Goal: Information Seeking & Learning: Understand process/instructions

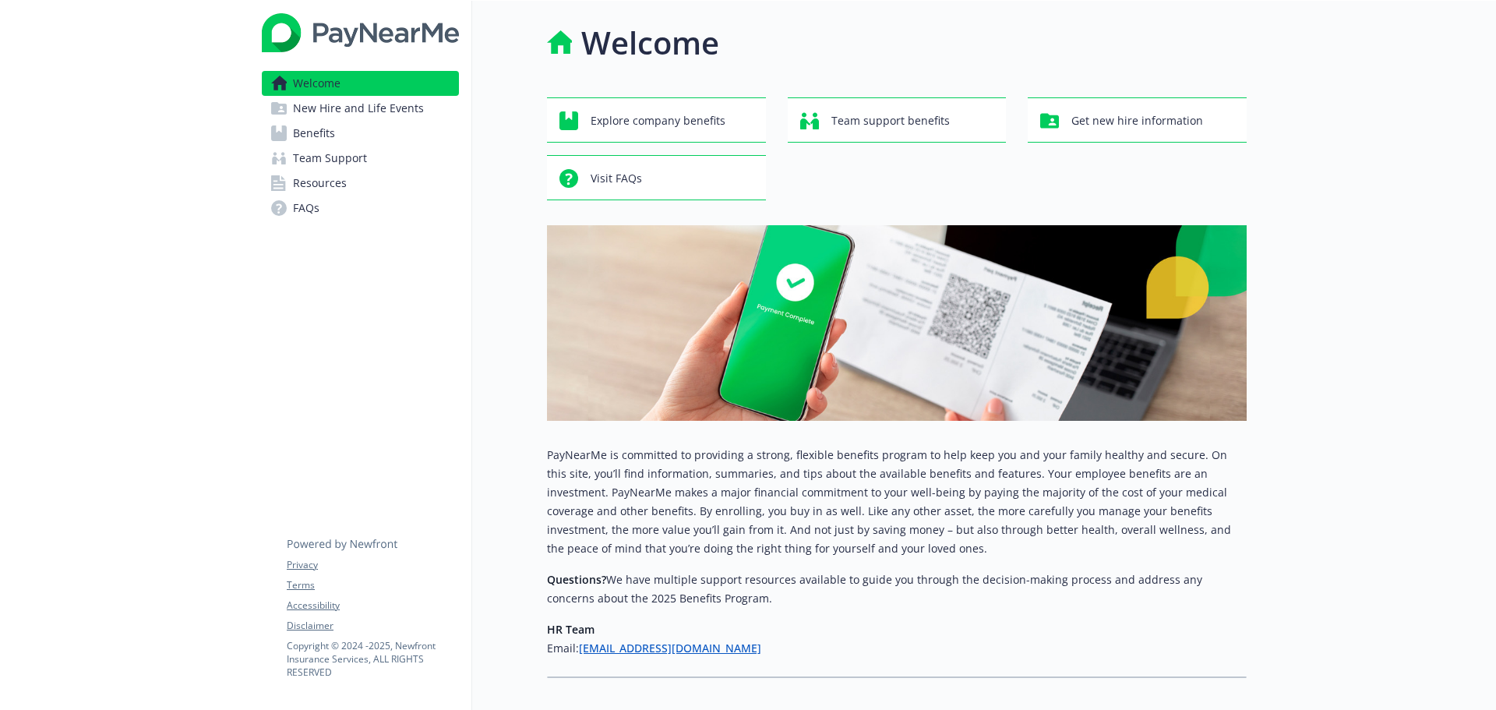
click at [328, 133] on span "Benefits" at bounding box center [314, 133] width 42 height 25
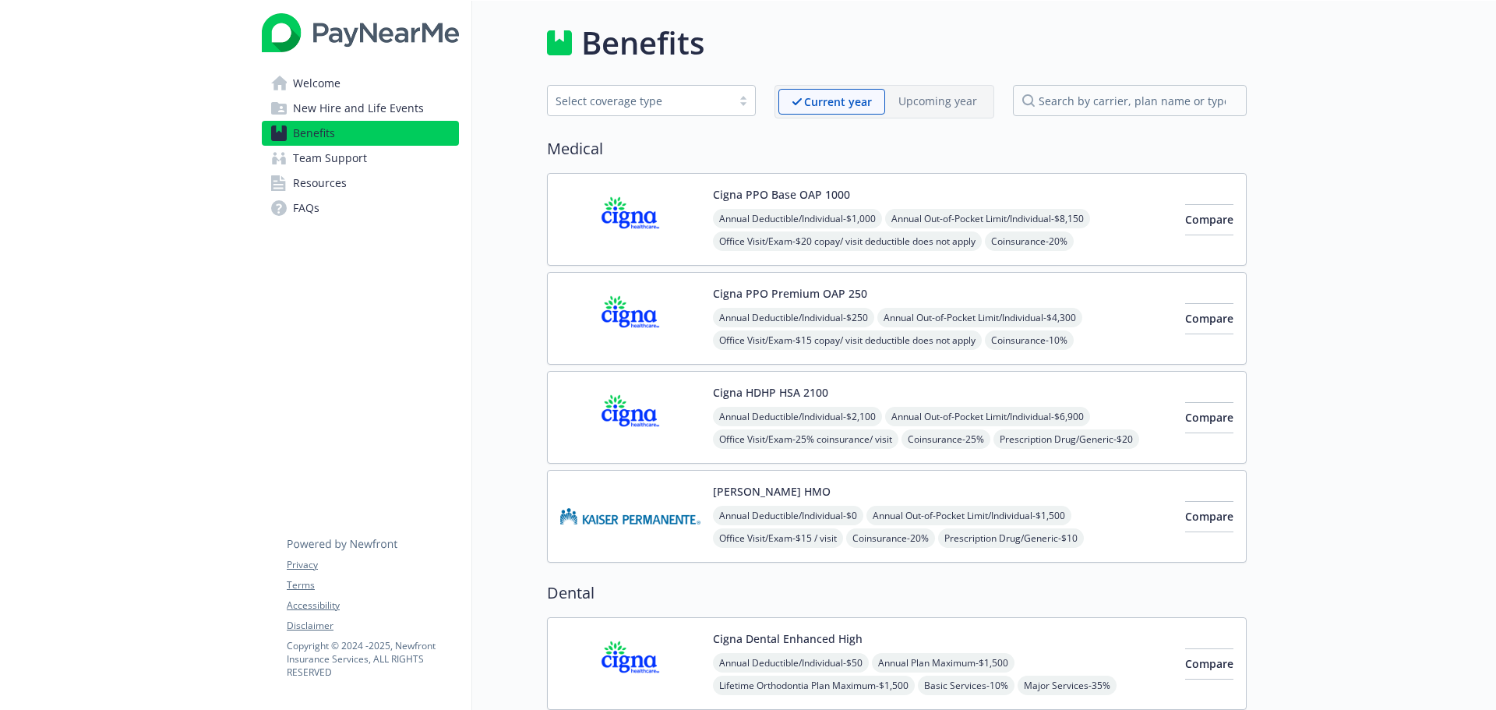
drag, startPoint x: 1362, startPoint y: 0, endPoint x: 1321, endPoint y: 143, distance: 148.5
drag, startPoint x: 1403, startPoint y: 5, endPoint x: 1098, endPoint y: 45, distance: 308.1
click at [1140, 47] on div "Benefits" at bounding box center [897, 42] width 700 height 47
click at [714, 100] on div "Select coverage type" at bounding box center [640, 101] width 168 height 16
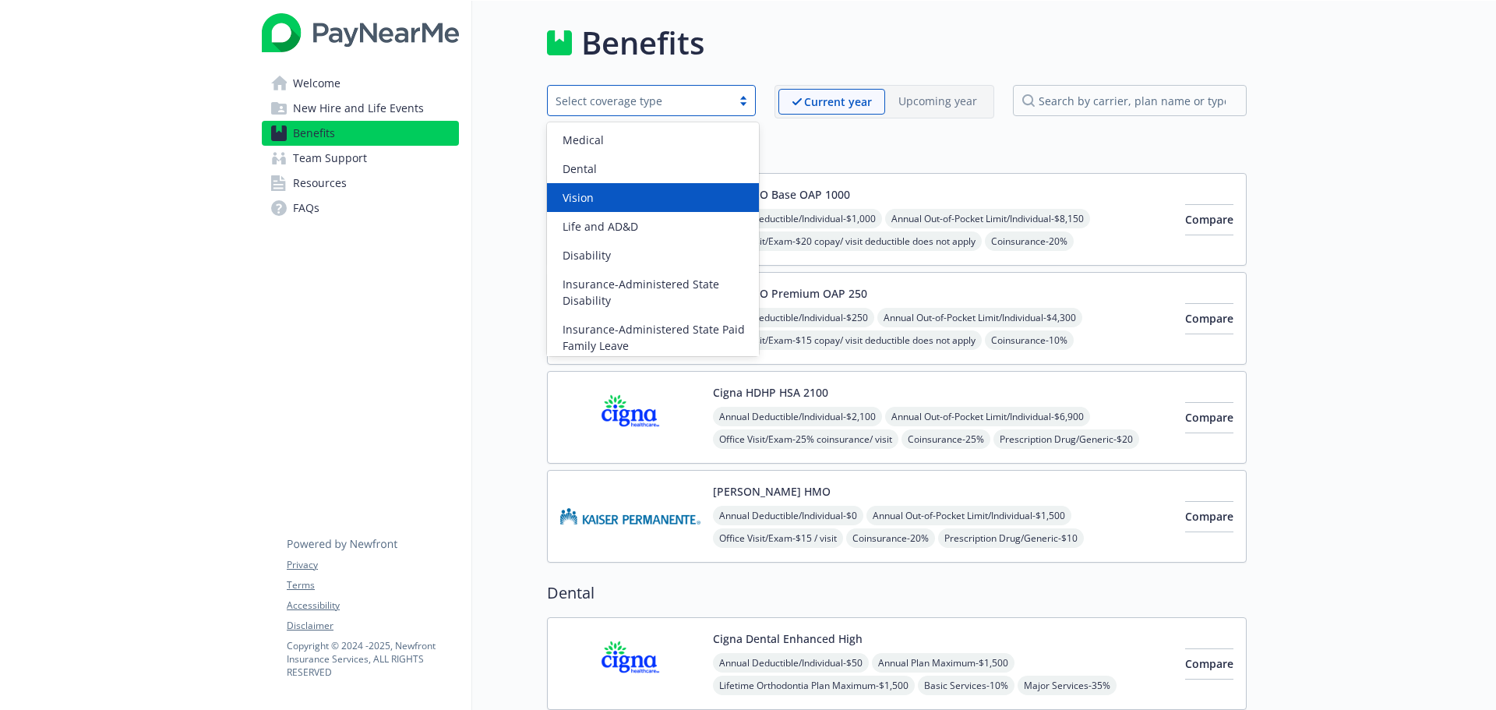
click at [677, 190] on div "Vision" at bounding box center [652, 197] width 193 height 16
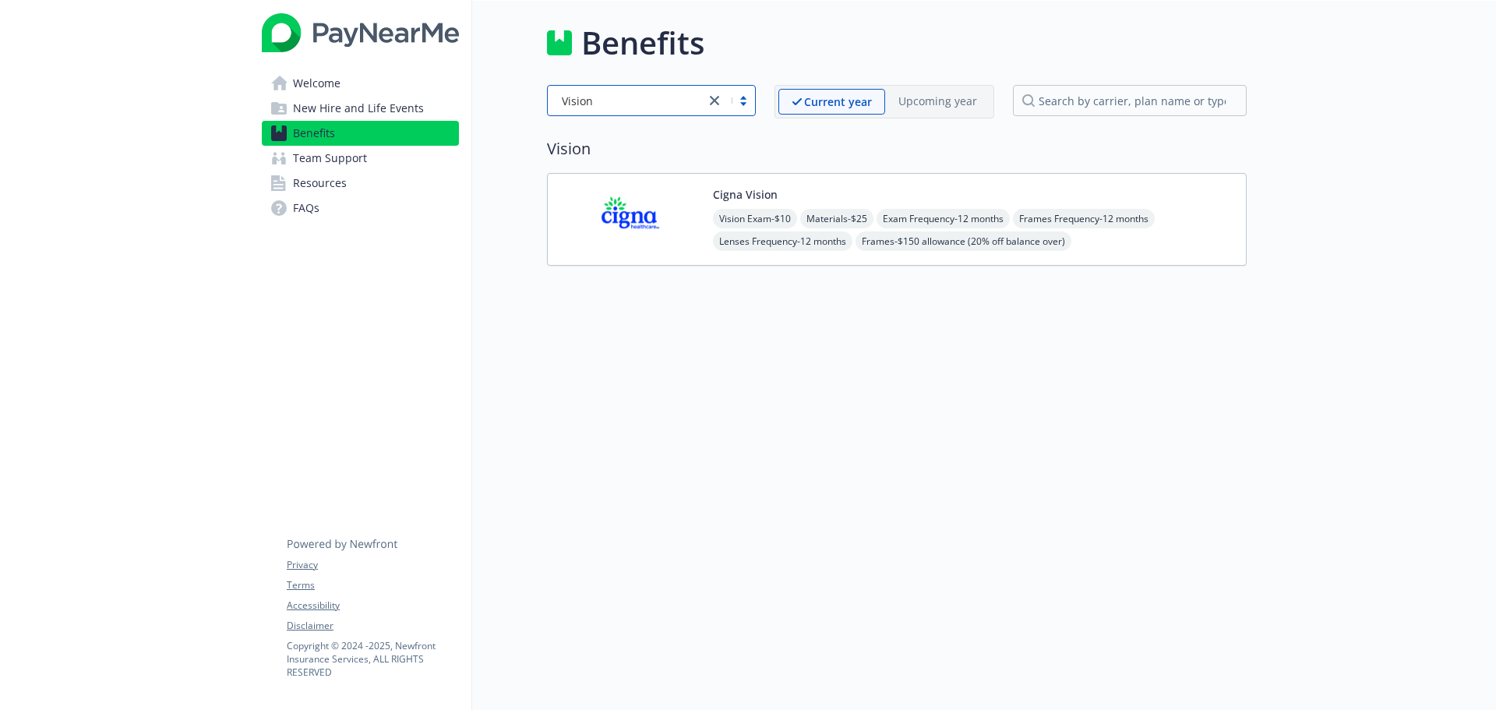
click at [654, 228] on img at bounding box center [630, 219] width 140 height 66
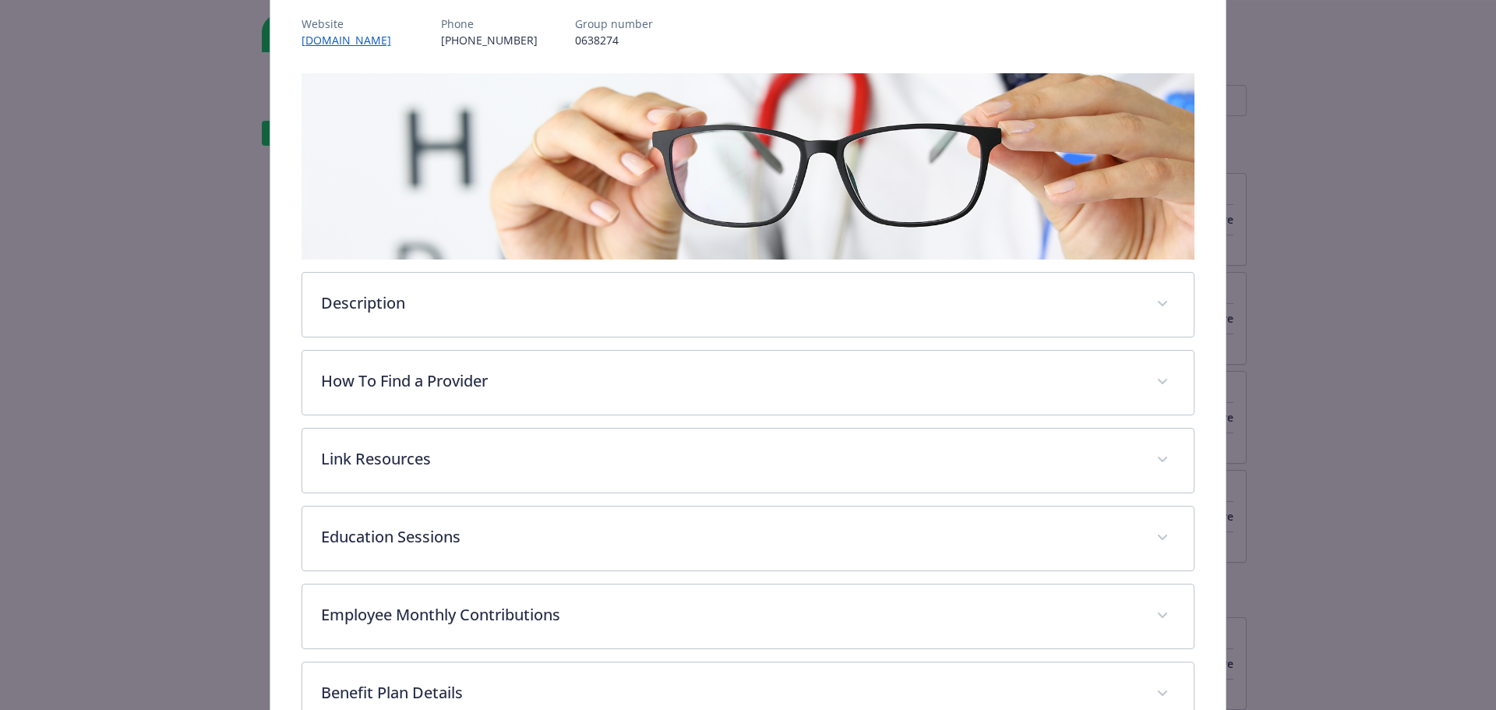
scroll to position [203, 0]
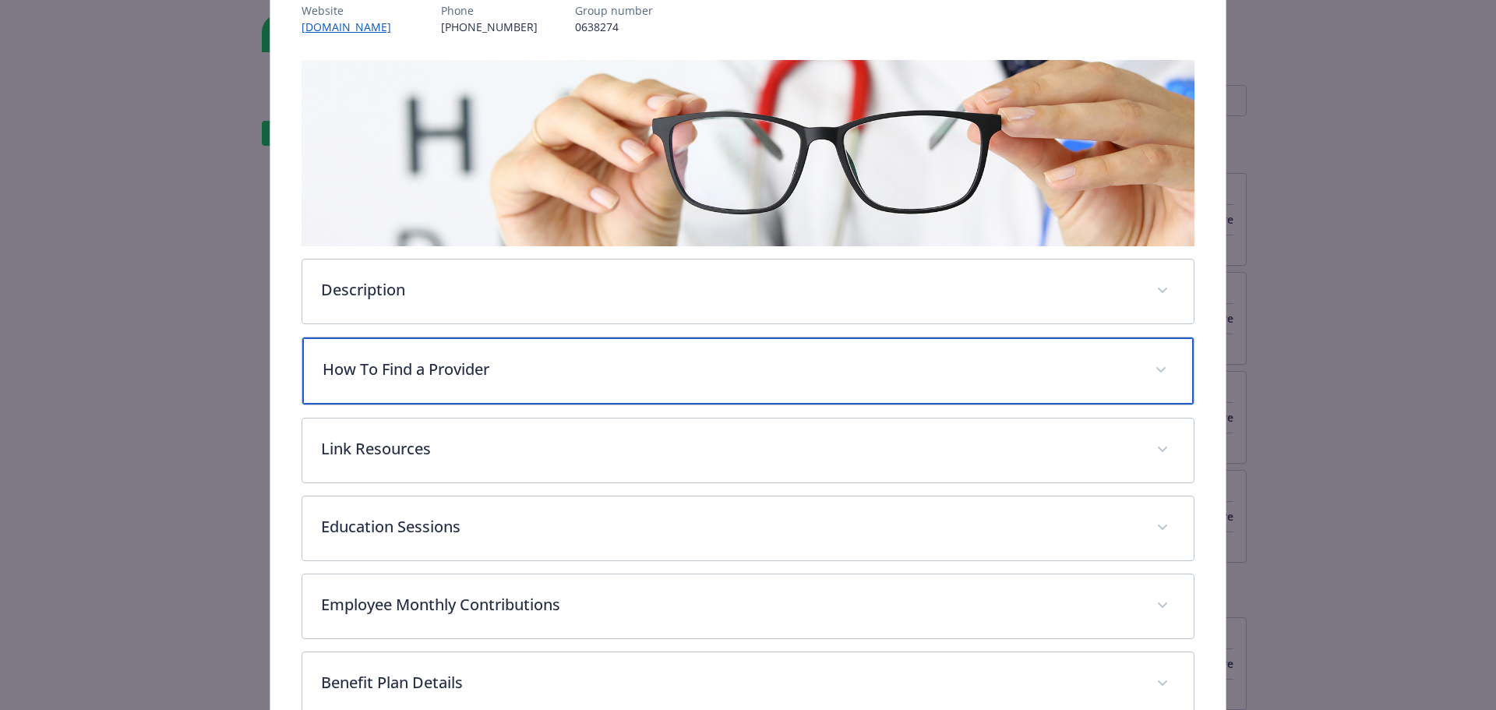
click at [499, 366] on p "How To Find a Provider" at bounding box center [730, 369] width 814 height 23
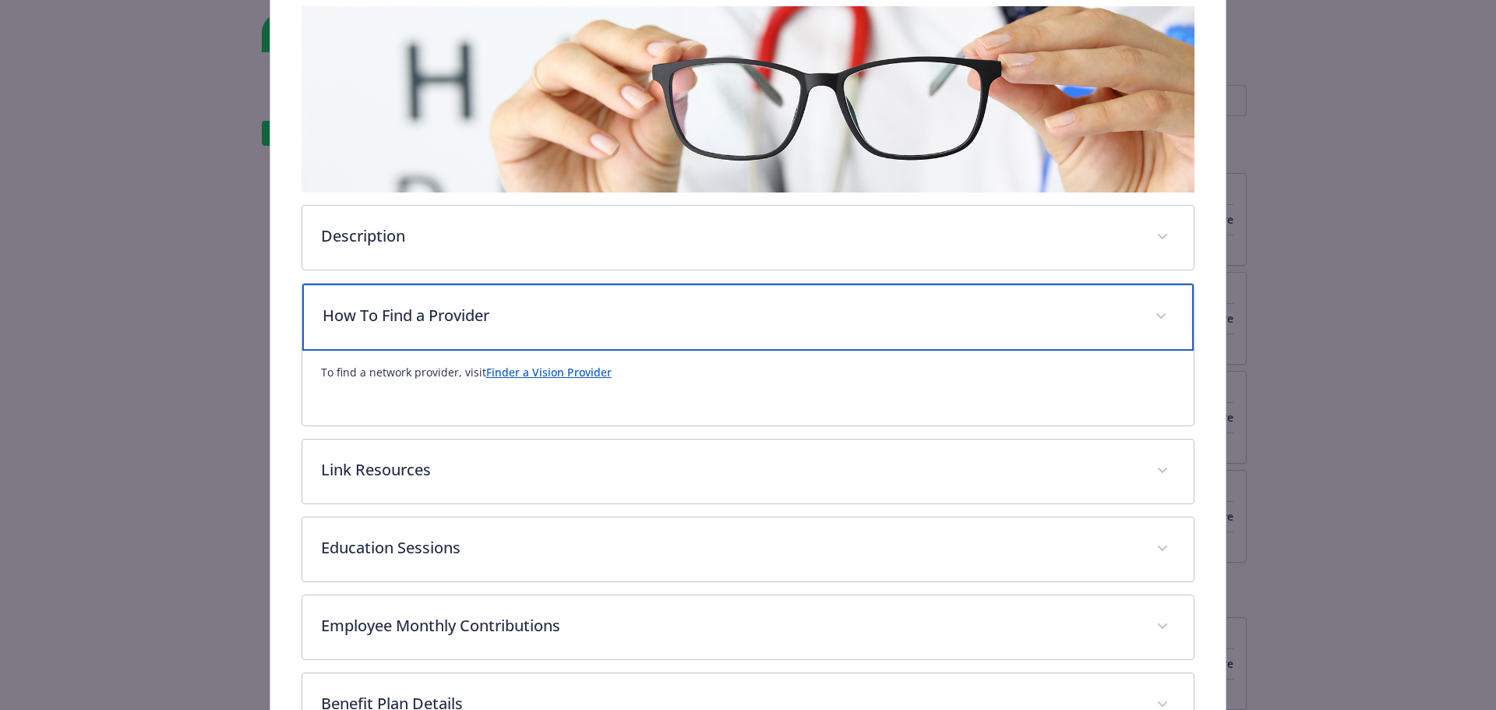
scroll to position [281, 0]
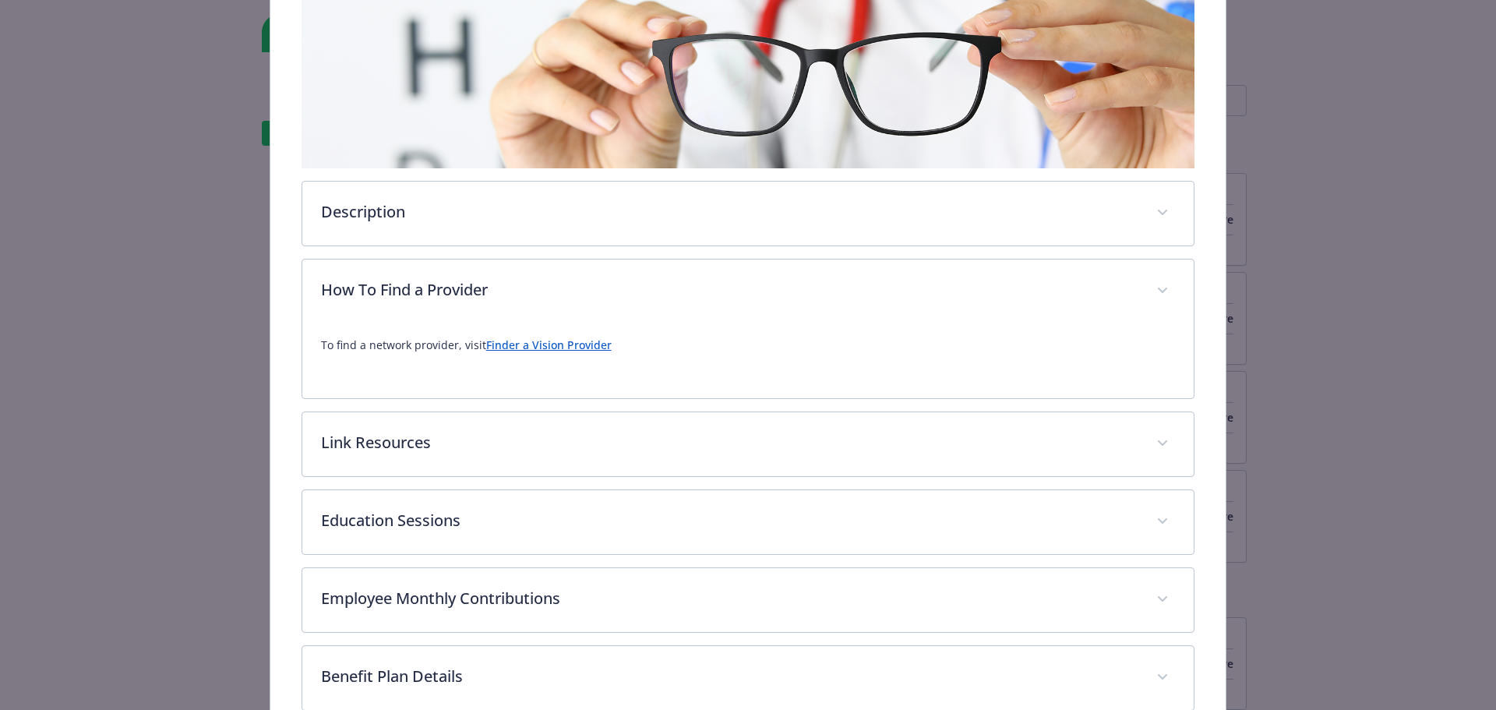
click at [540, 349] on link "Finder a Vision Provider" at bounding box center [548, 344] width 125 height 15
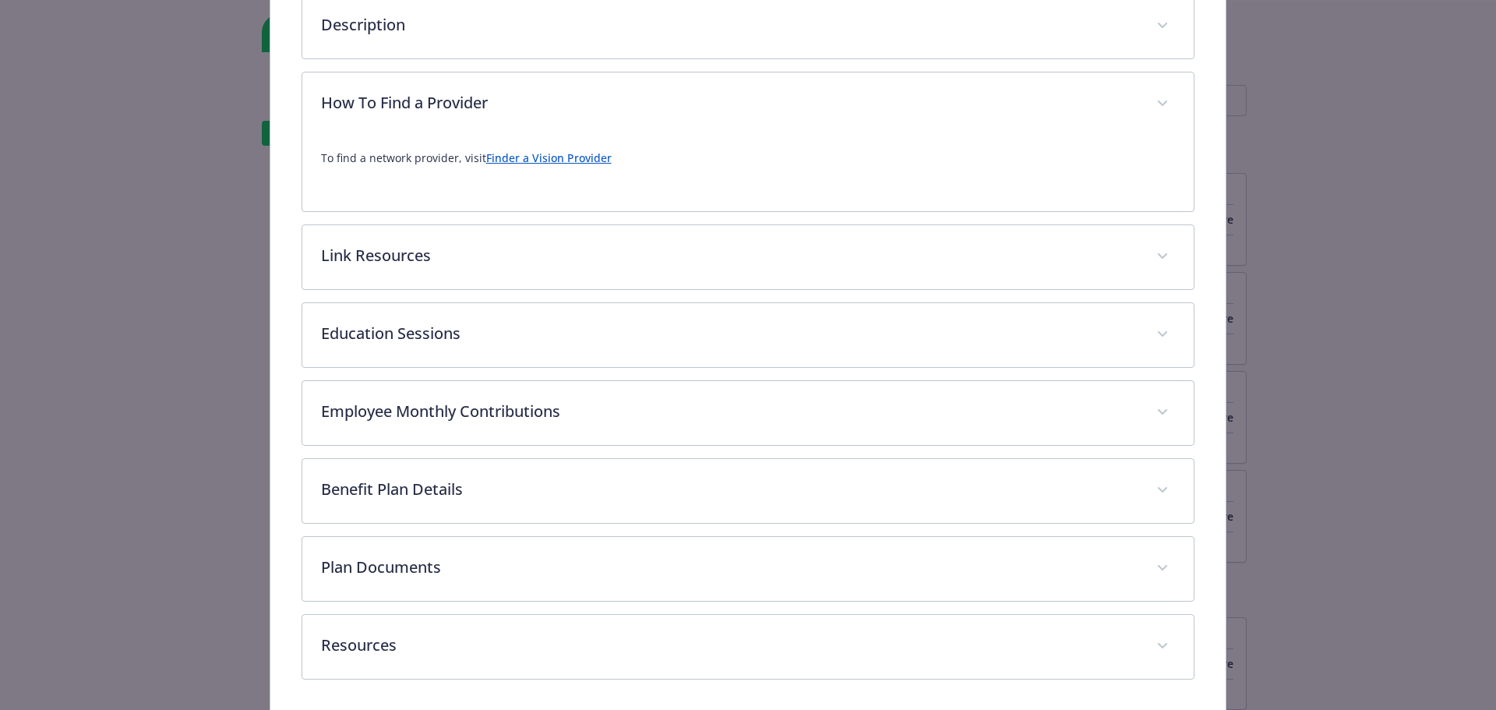
scroll to position [524, 0]
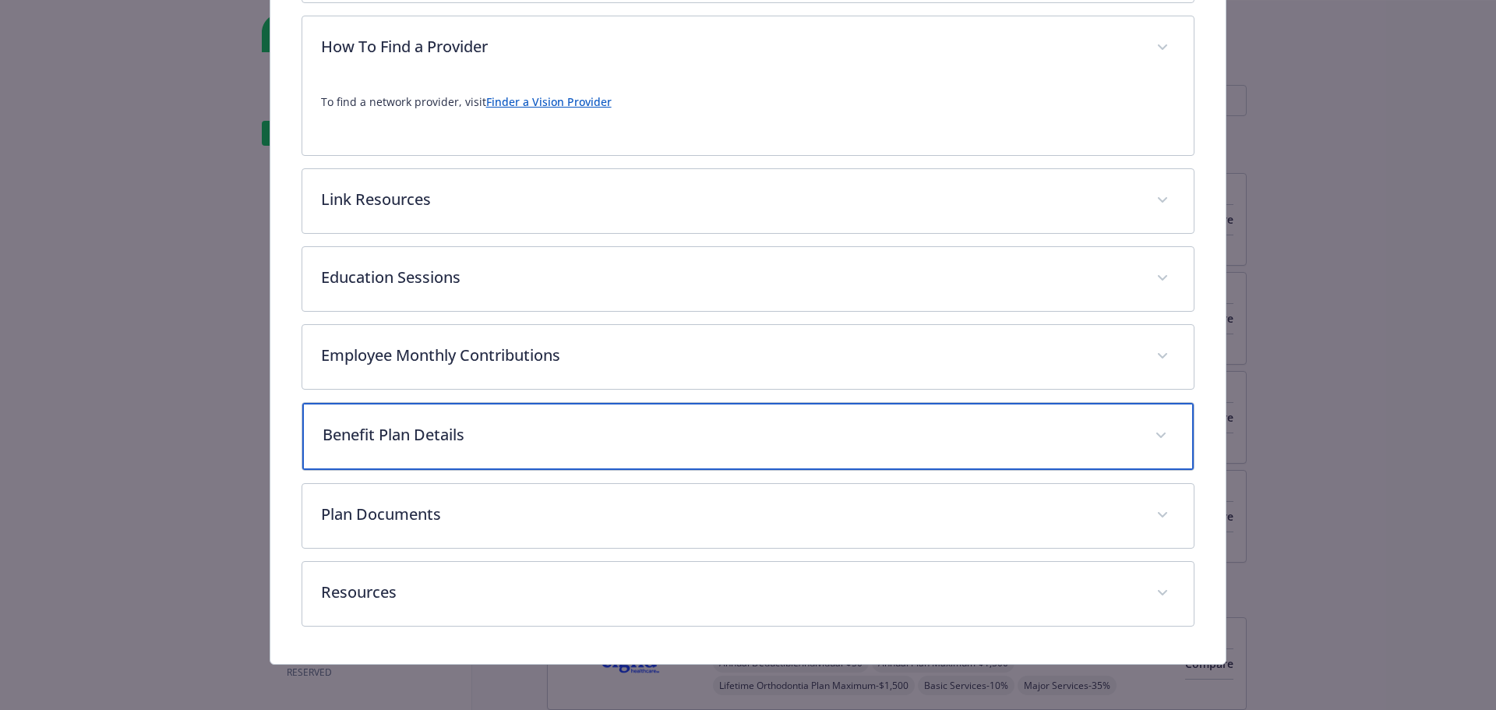
click at [424, 432] on p "Benefit Plan Details" at bounding box center [730, 434] width 814 height 23
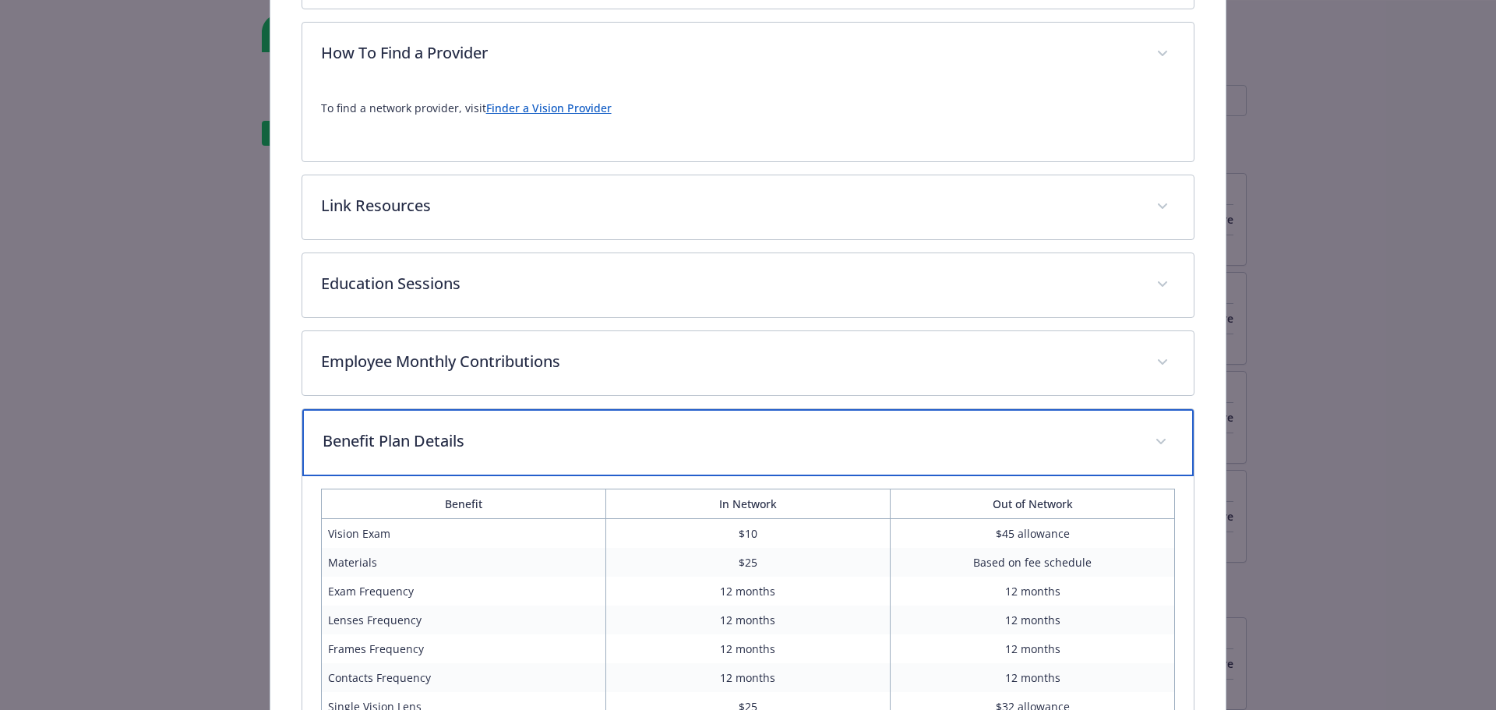
scroll to position [602, 0]
